Goal: Information Seeking & Learning: Understand process/instructions

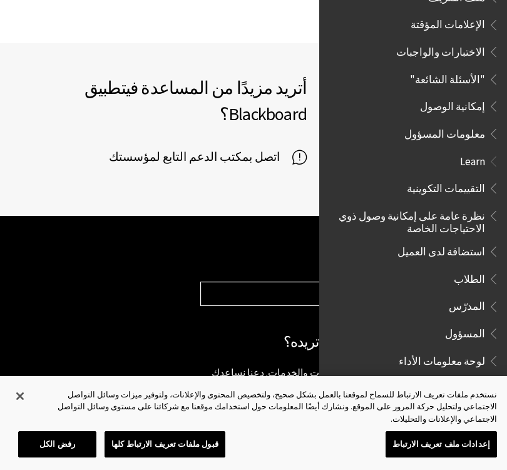
scroll to position [1004, 0]
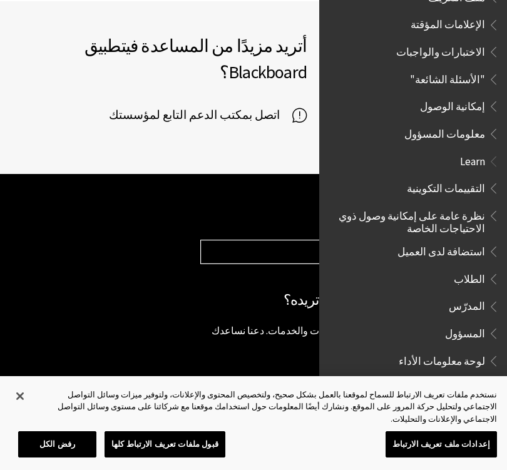
click at [468, 269] on span "الطلاب" at bounding box center [469, 277] width 31 height 17
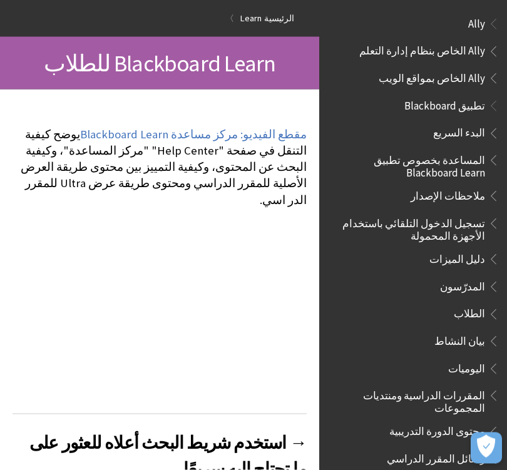
click at [476, 106] on span "تطبيق Blackboard" at bounding box center [444, 104] width 81 height 17
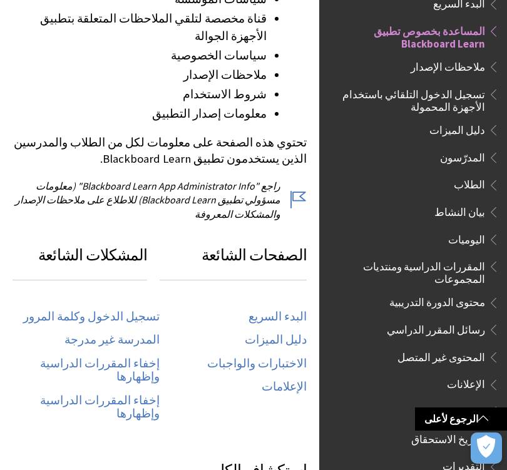
scroll to position [496, 0]
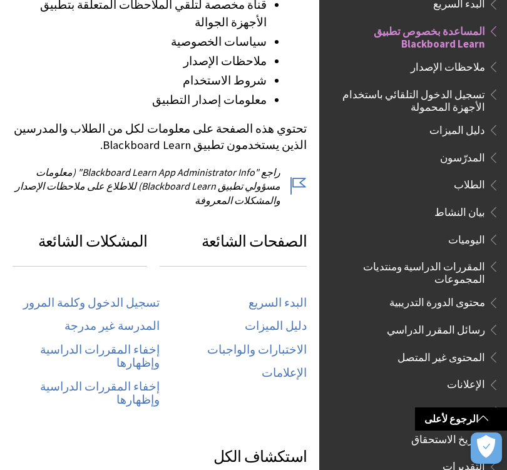
click at [266, 296] on link "البدء السريع" at bounding box center [278, 303] width 58 height 14
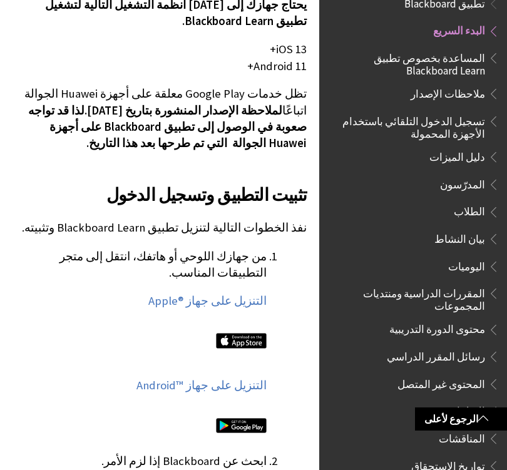
scroll to position [545, 0]
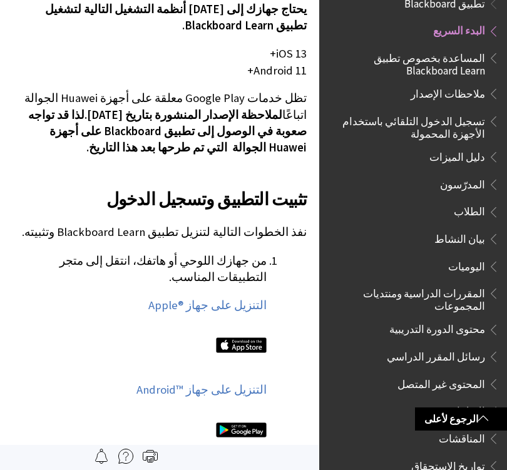
click at [196, 298] on link "التنزيل على جهاز Apple®‎" at bounding box center [207, 305] width 118 height 15
